Goal: Transaction & Acquisition: Obtain resource

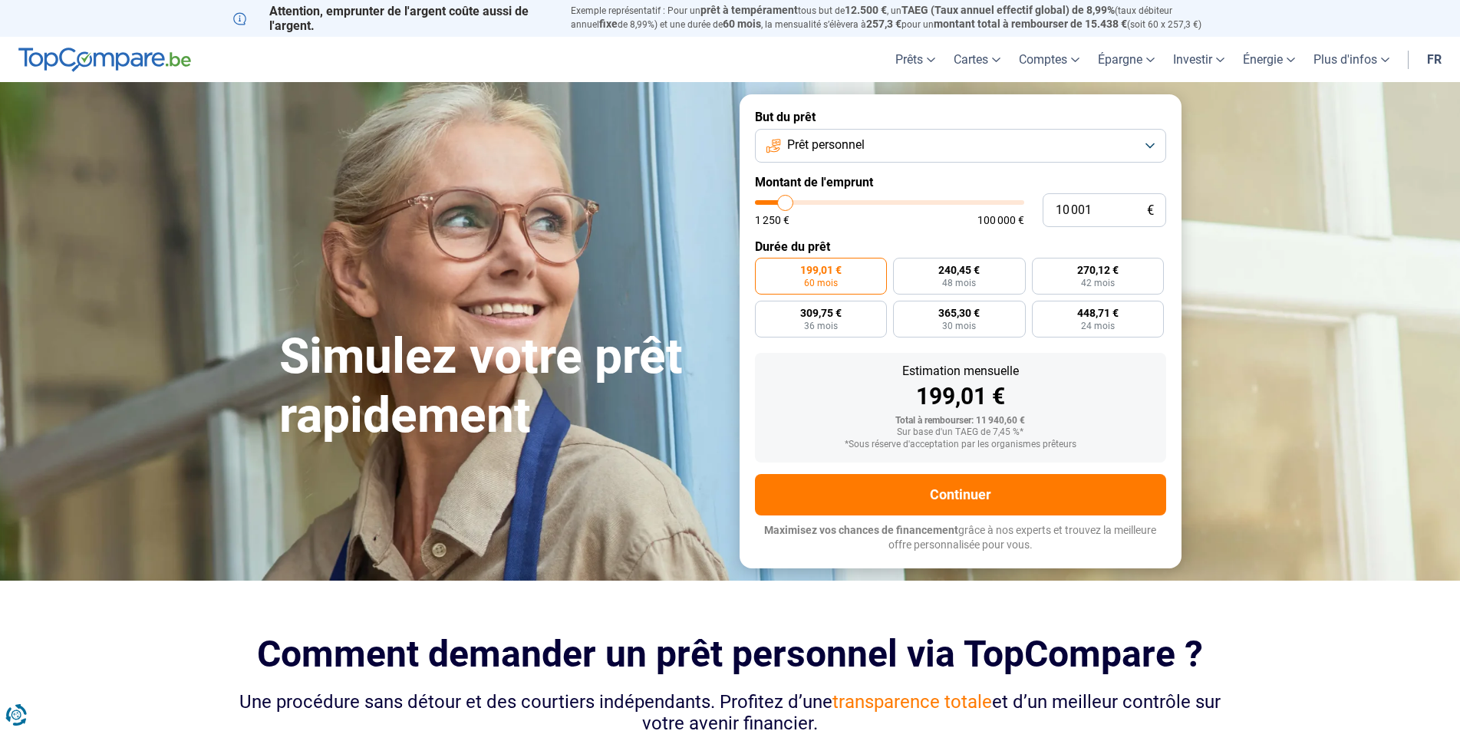
click at [1152, 144] on button "Prêt personnel" at bounding box center [960, 146] width 411 height 34
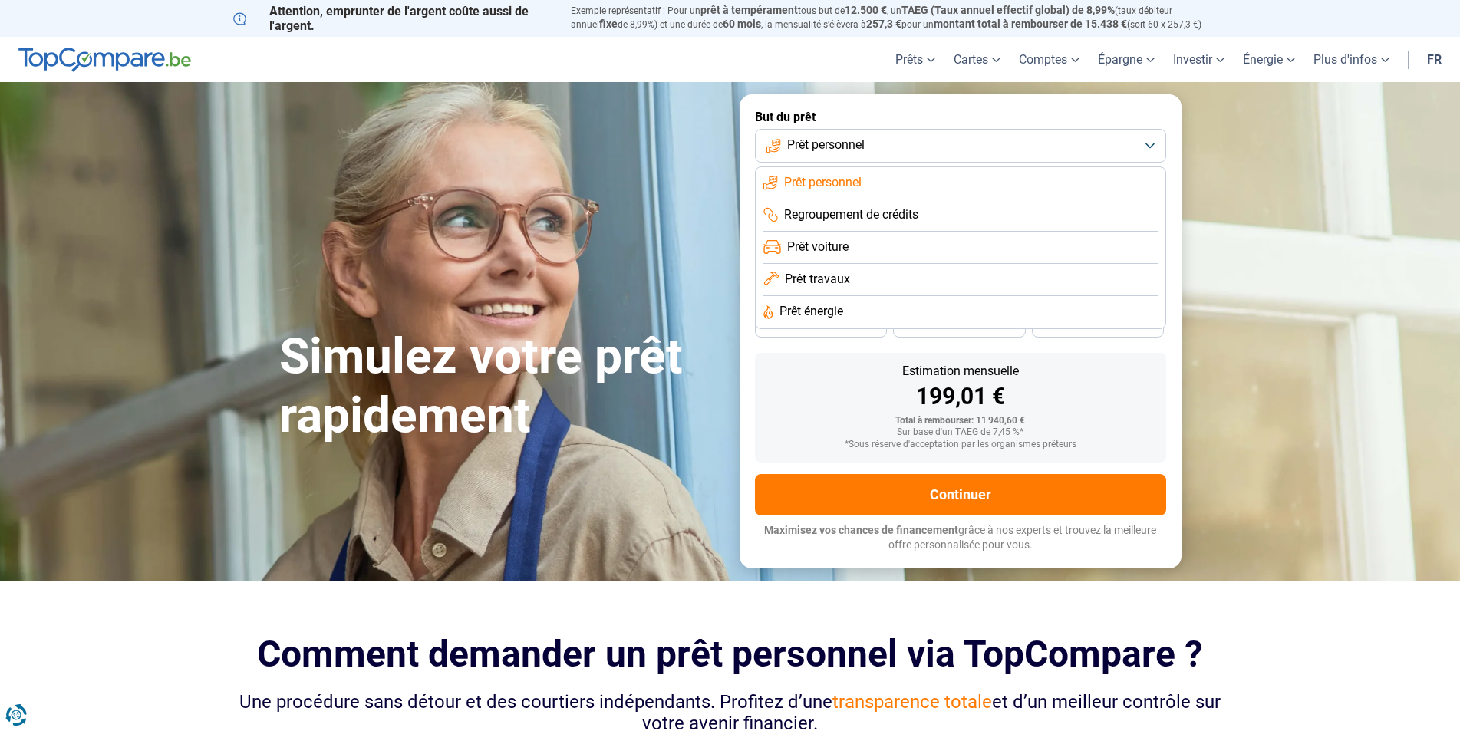
click at [828, 278] on span "Prêt travaux" at bounding box center [817, 279] width 65 height 17
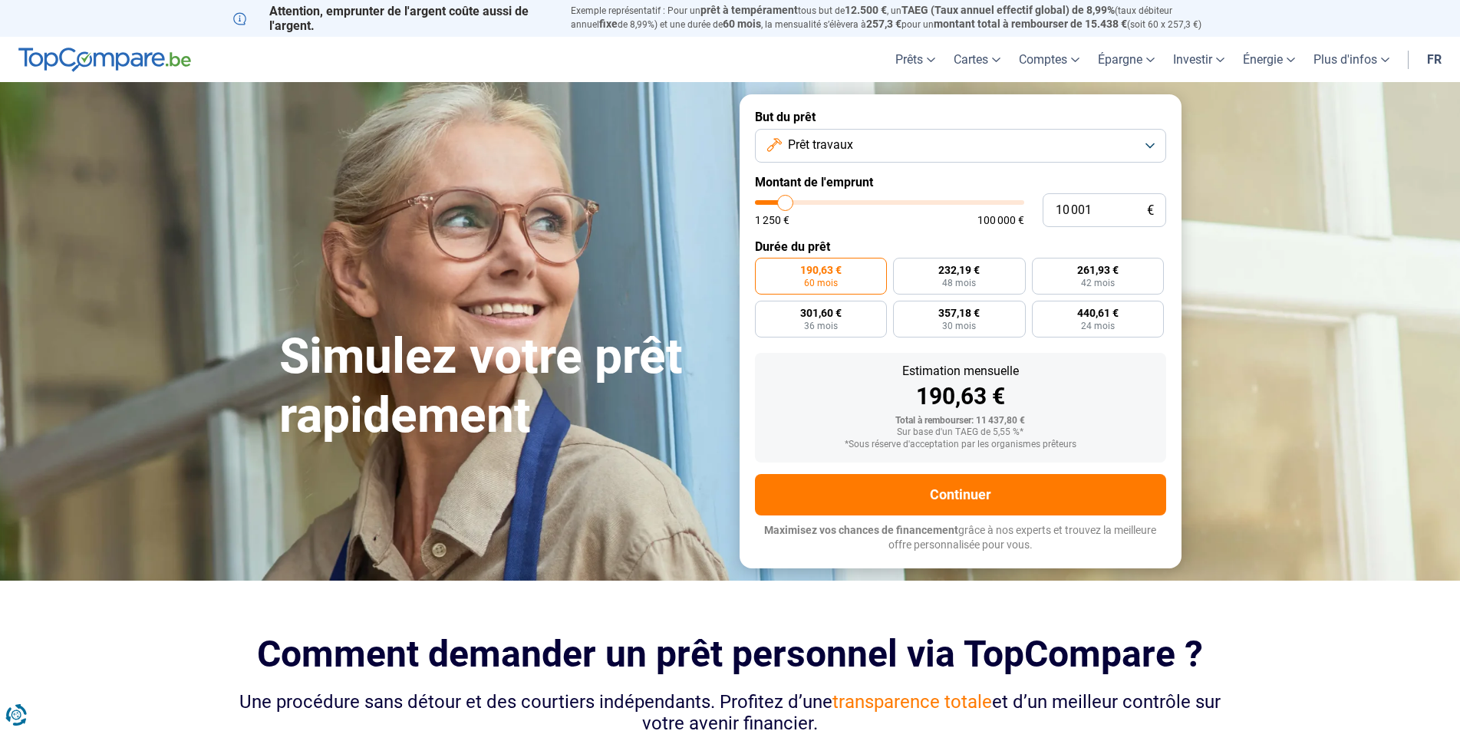
click at [1153, 144] on button "Prêt travaux" at bounding box center [960, 146] width 411 height 34
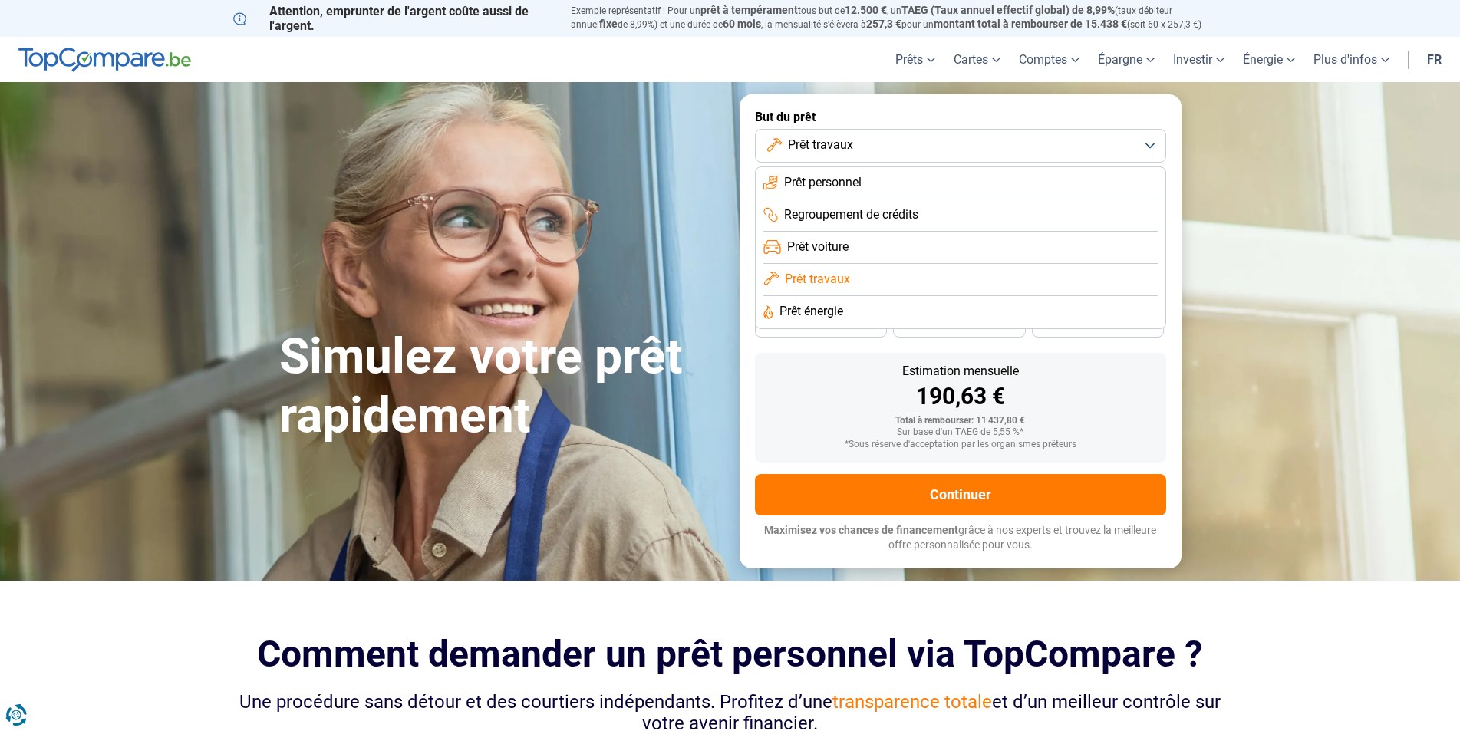
click at [855, 309] on li "Prêt énergie" at bounding box center [960, 312] width 394 height 32
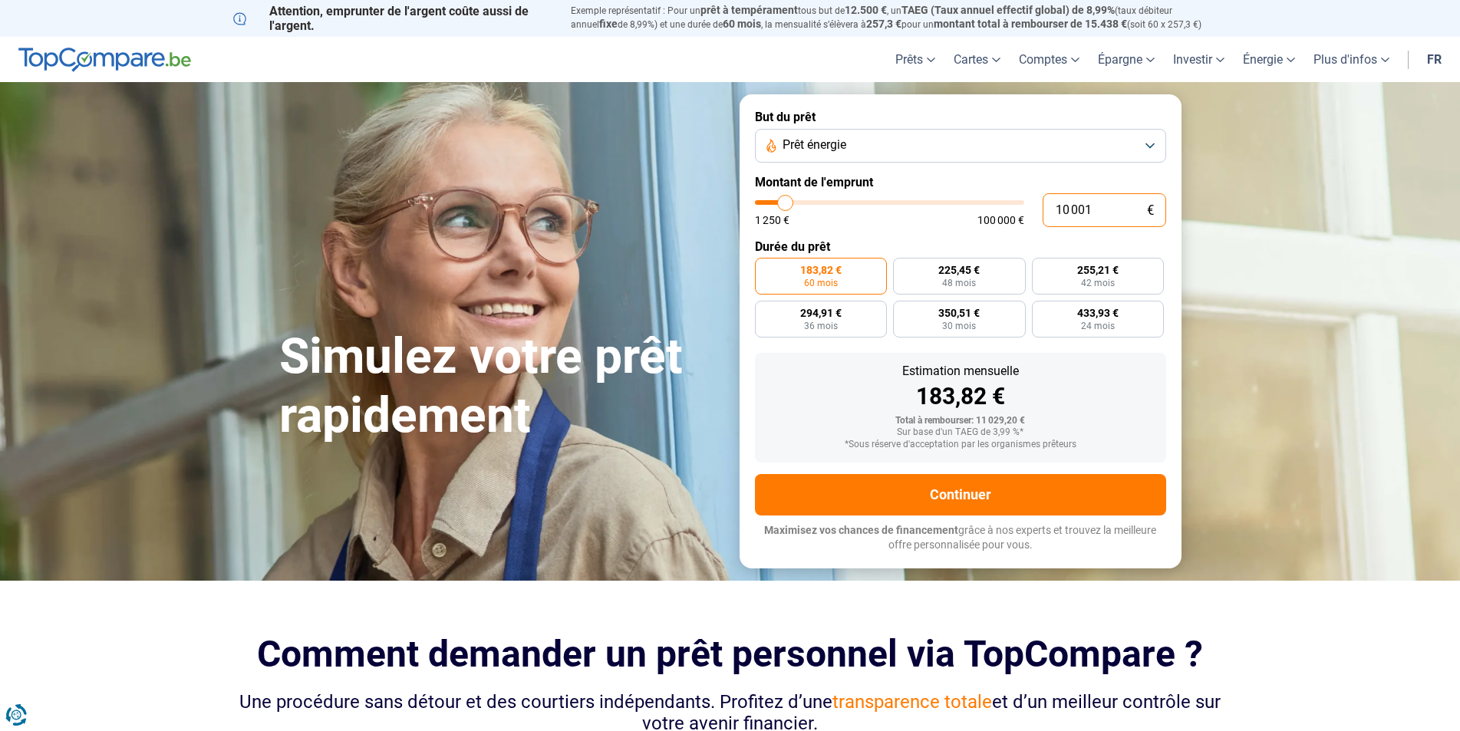
drag, startPoint x: 1095, startPoint y: 209, endPoint x: 992, endPoint y: 222, distance: 103.6
click at [992, 222] on div "10 001 € 1 250 € 100 000 €" at bounding box center [960, 210] width 411 height 34
type input "3"
type input "1250"
type input "35"
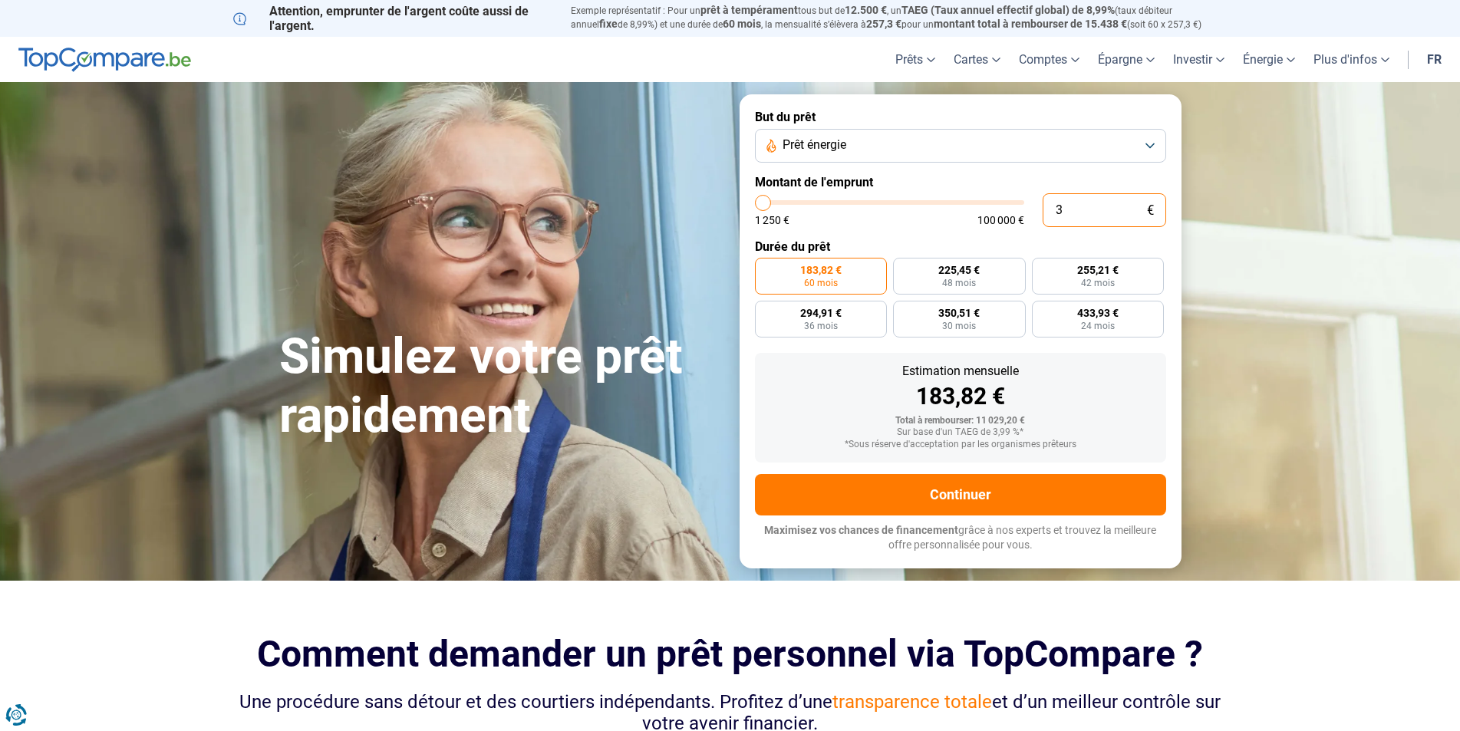
type input "1250"
type input "350"
type input "1250"
type input "3 500"
type input "3500"
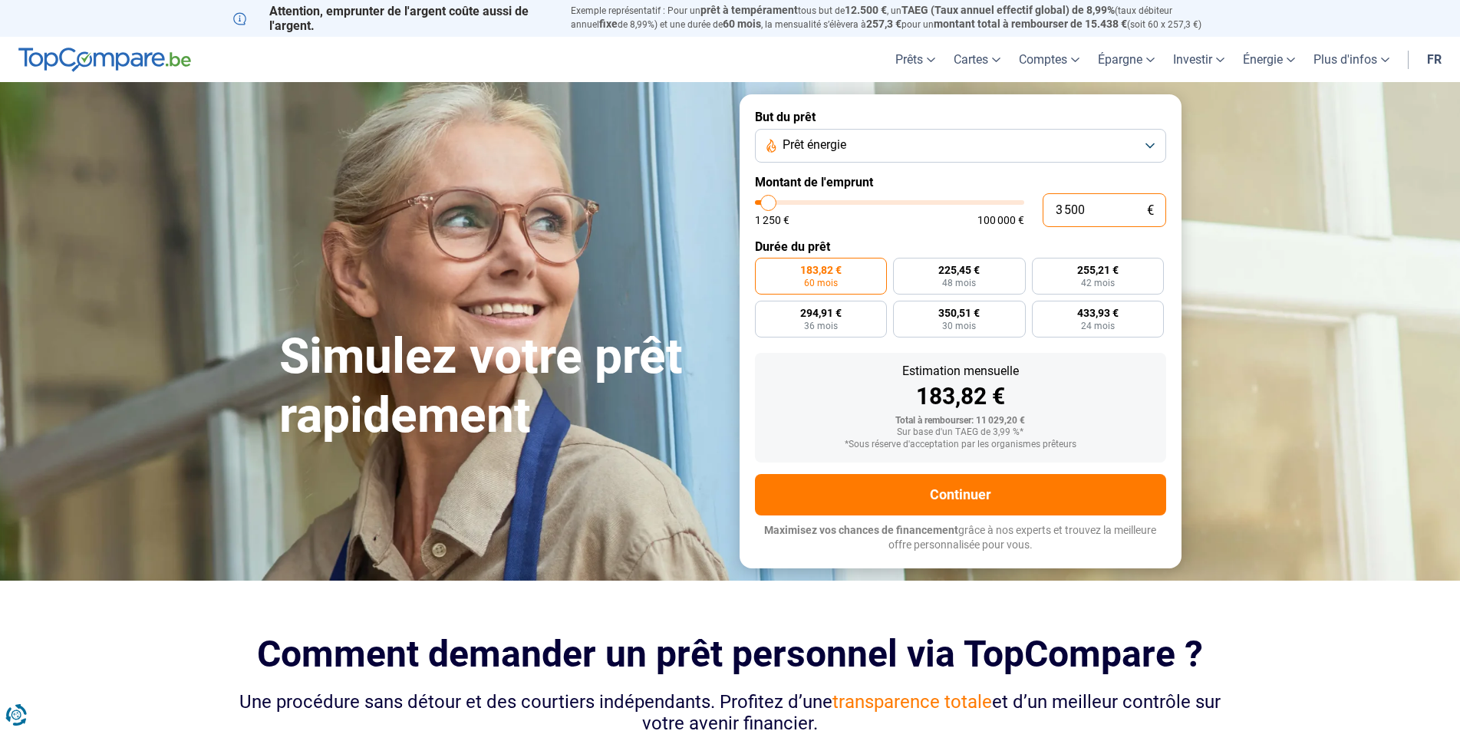
type input "35 000"
type input "35000"
radio input "false"
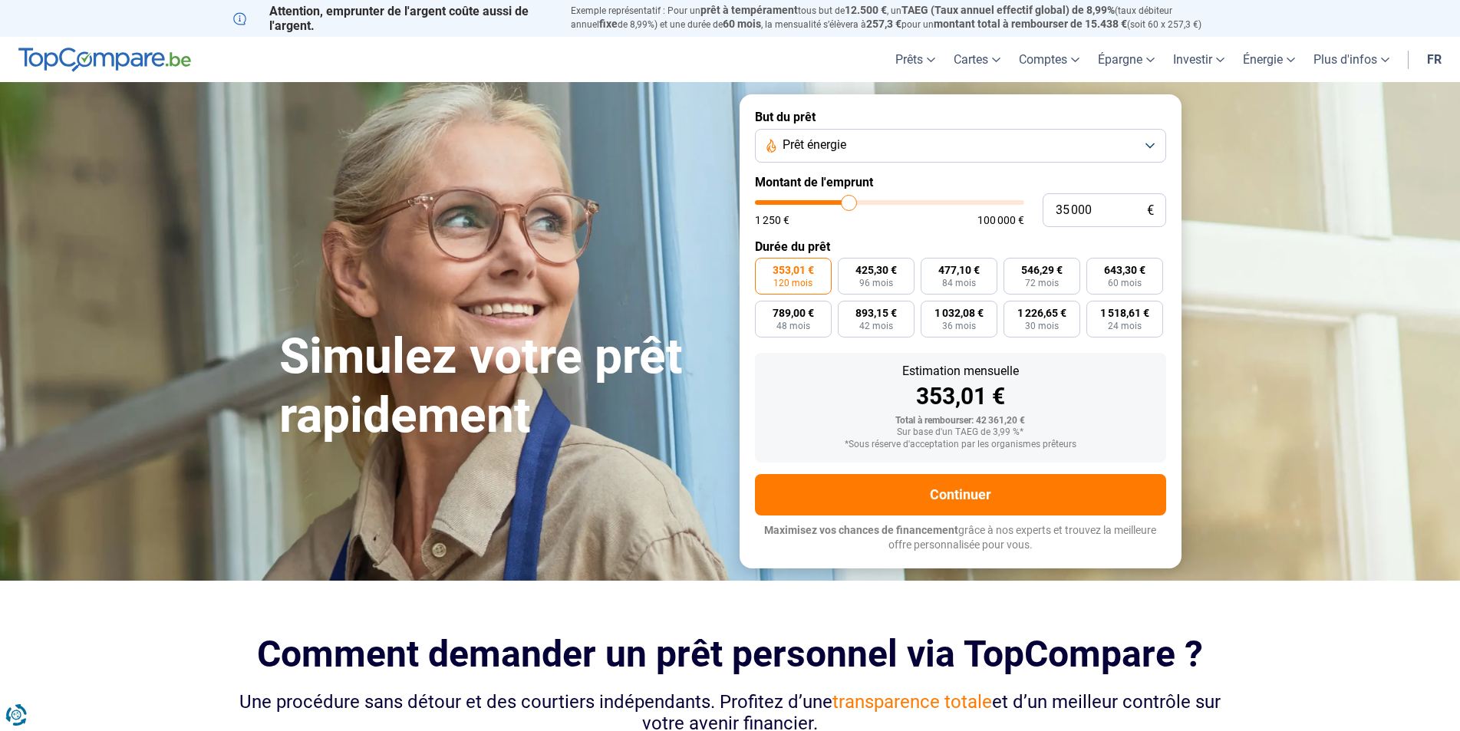
click at [1134, 385] on div "353,01 €" at bounding box center [960, 396] width 387 height 23
click at [1134, 197] on input "35 000" at bounding box center [1103, 210] width 123 height 34
type input "61 000"
type input "61000"
click at [916, 202] on input "range" at bounding box center [889, 202] width 269 height 5
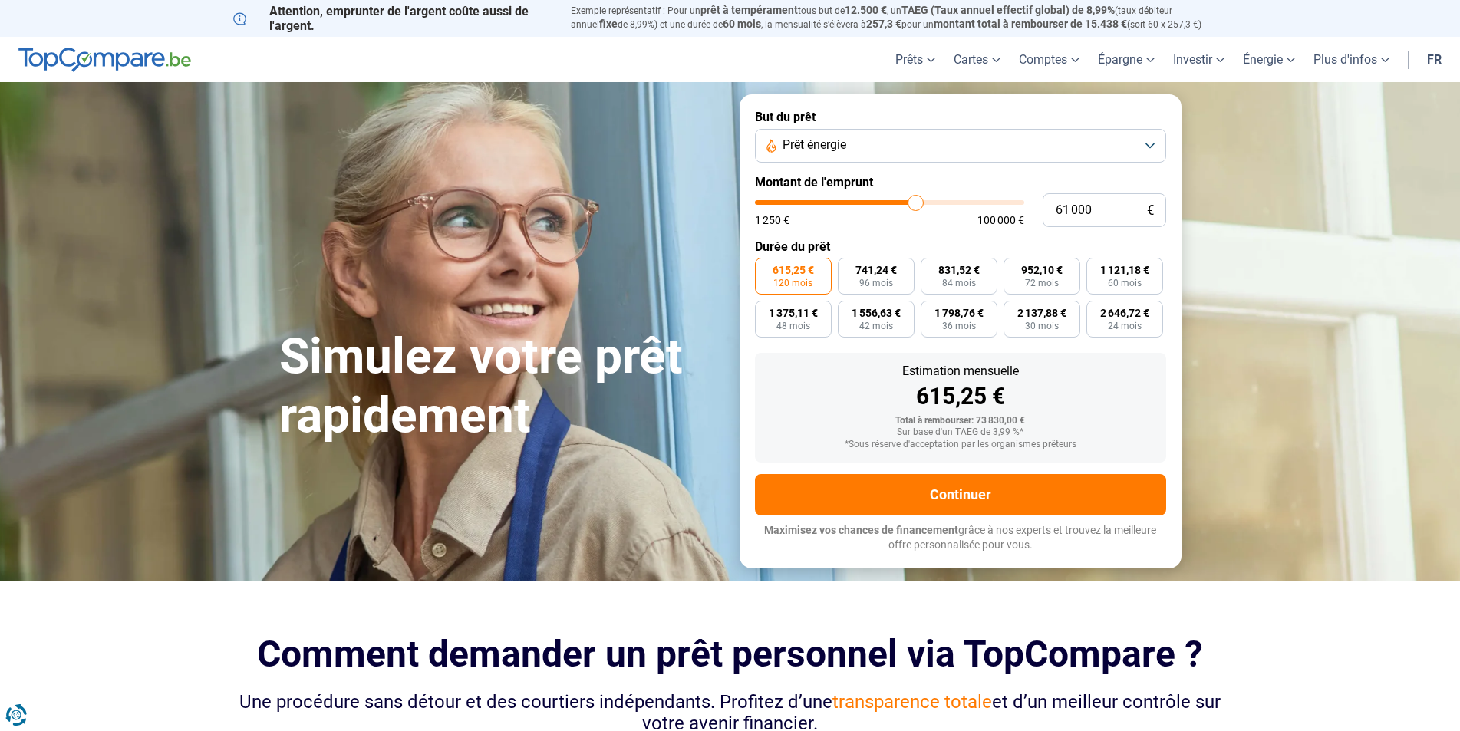
click at [916, 202] on input "range" at bounding box center [889, 202] width 269 height 5
type input "50 000"
type input "50000"
click at [887, 202] on input "range" at bounding box center [889, 202] width 269 height 5
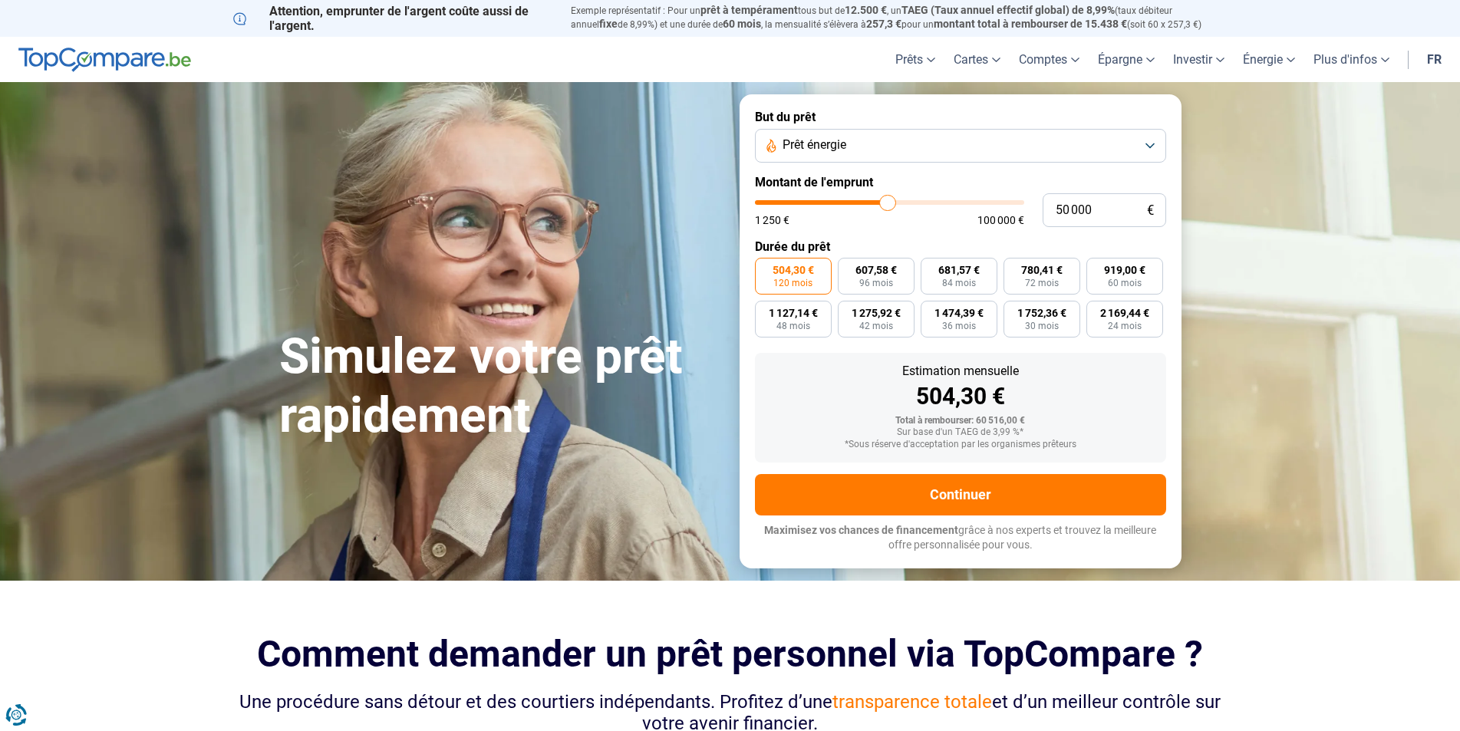
type input "41 250"
type input "41250"
click at [865, 202] on input "range" at bounding box center [889, 202] width 269 height 5
type input "35 250"
type input "35250"
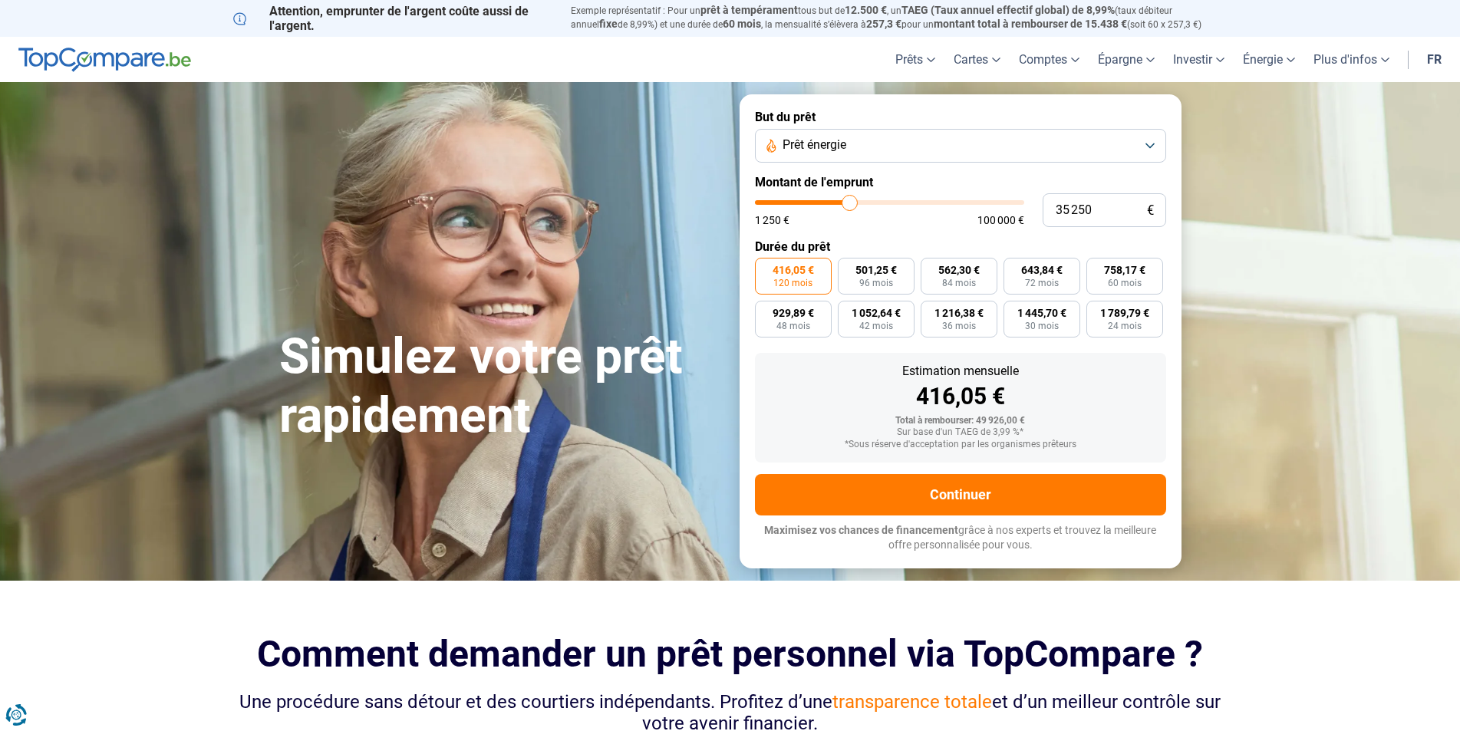
click at [850, 204] on input "range" at bounding box center [889, 202] width 269 height 5
type input "29 000"
type input "29000"
click at [834, 203] on input "range" at bounding box center [889, 202] width 269 height 5
